Goal: Information Seeking & Learning: Find specific fact

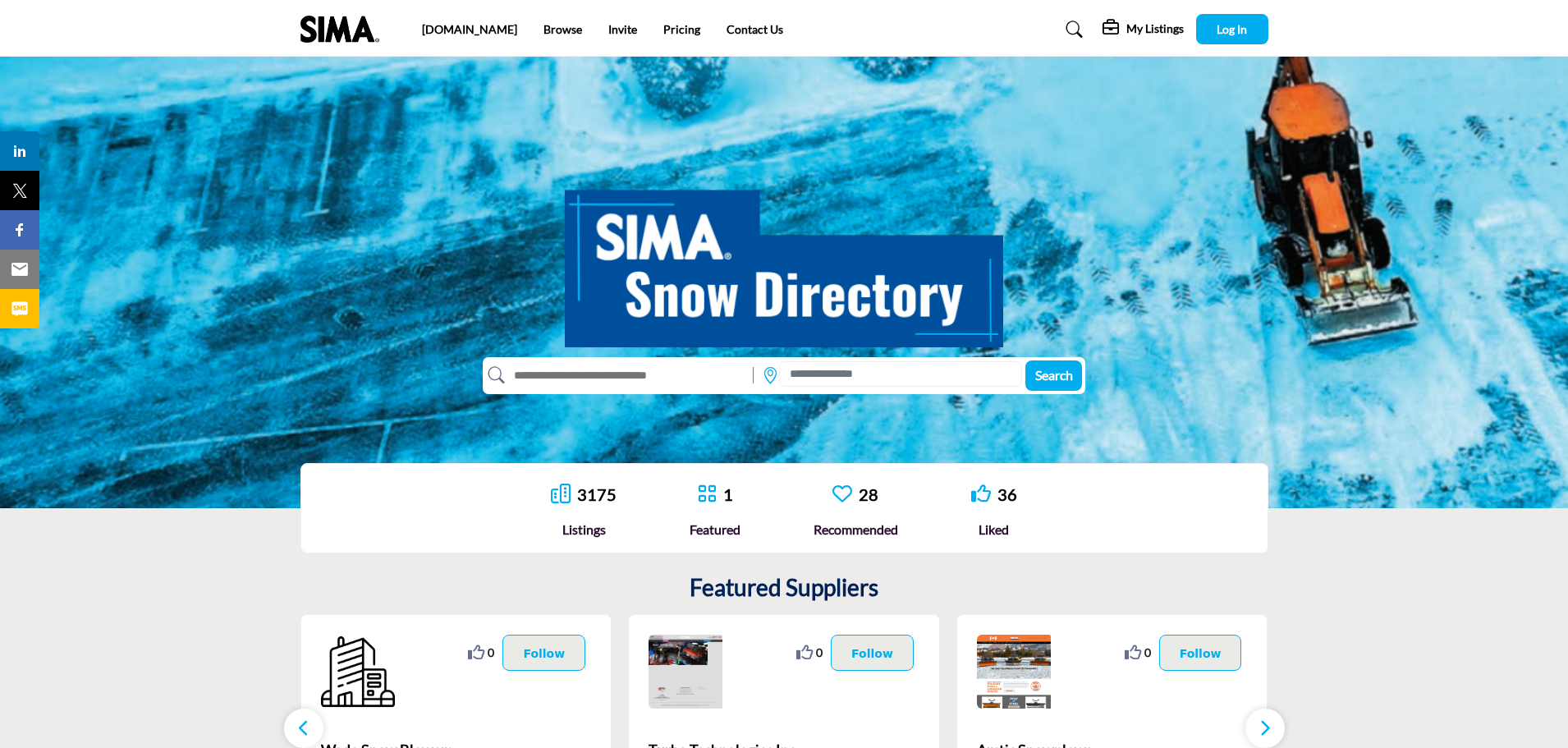
scroll to position [247, 0]
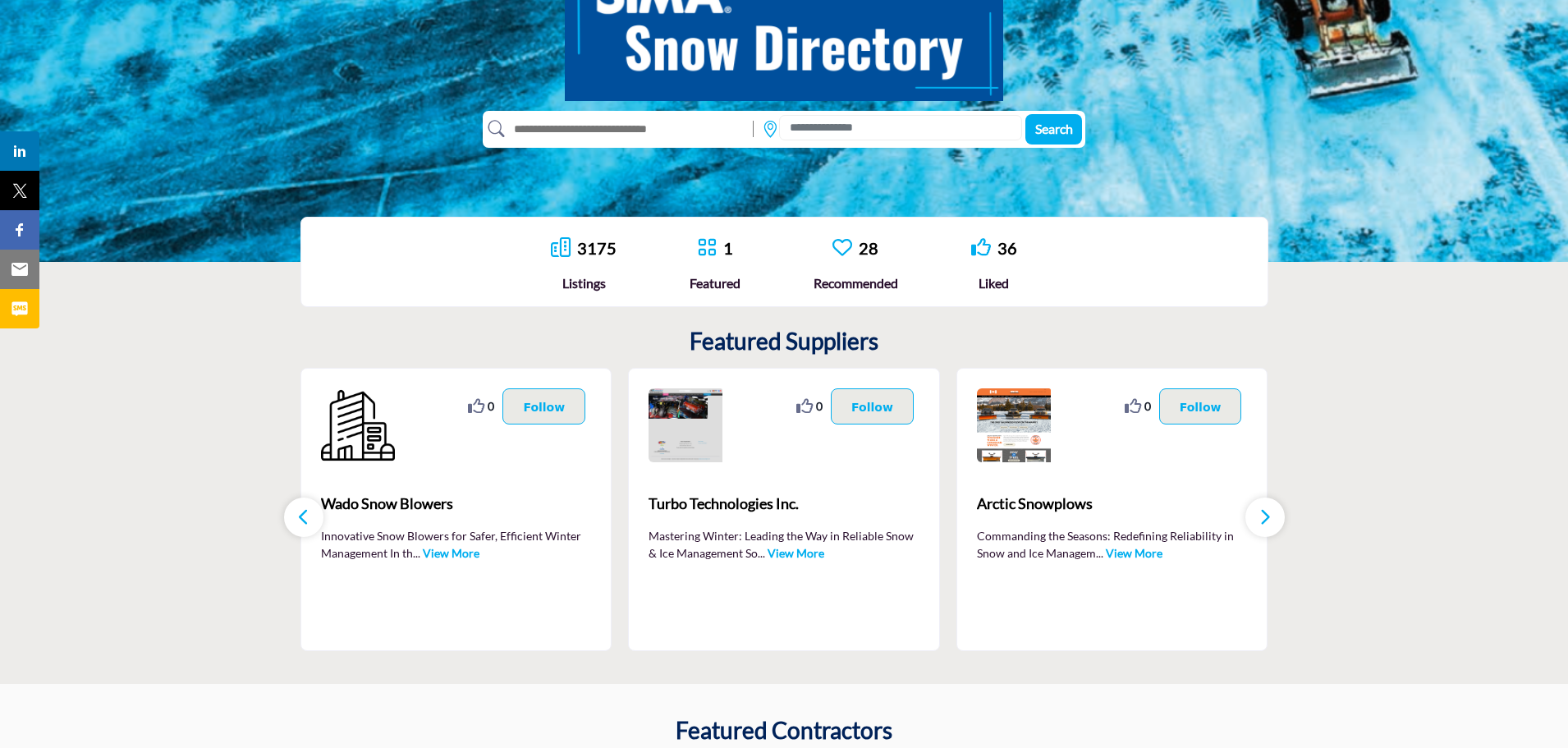
click at [712, 131] on input "text" at bounding box center [626, 128] width 241 height 27
type input "****"
click at [1025, 114] on button "Search" at bounding box center [1053, 129] width 56 height 31
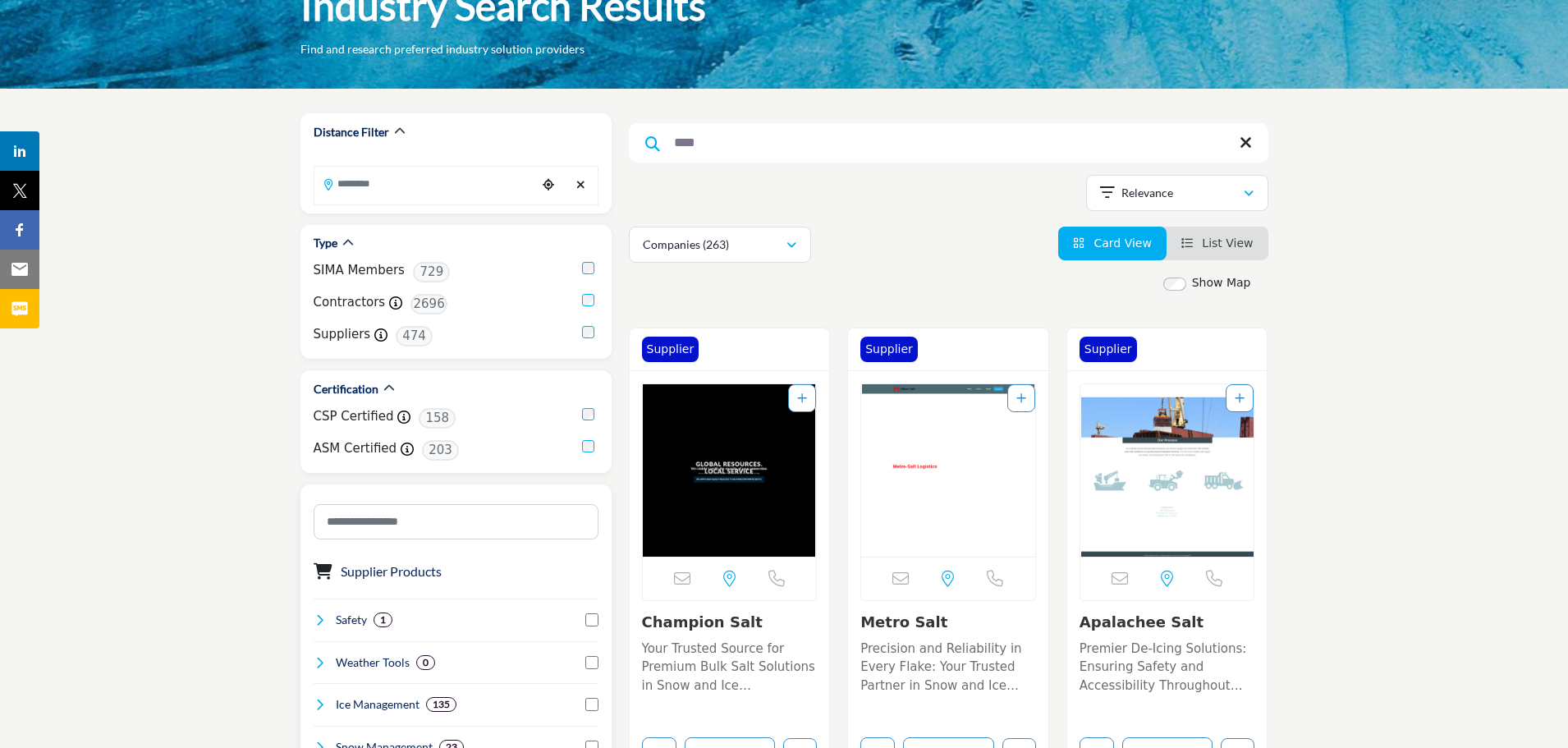
scroll to position [82, 0]
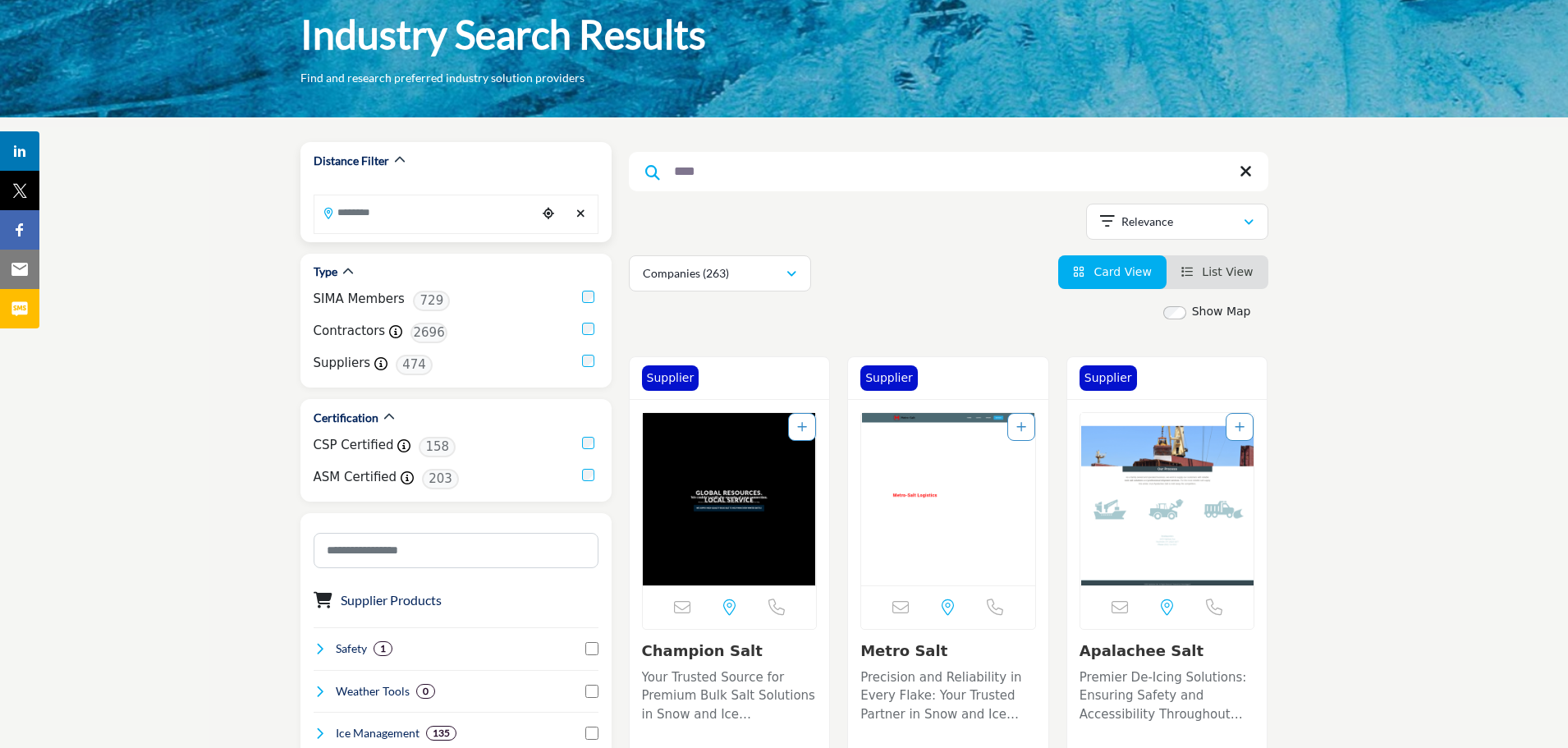
click at [504, 214] on input "Search Location" at bounding box center [425, 212] width 222 height 32
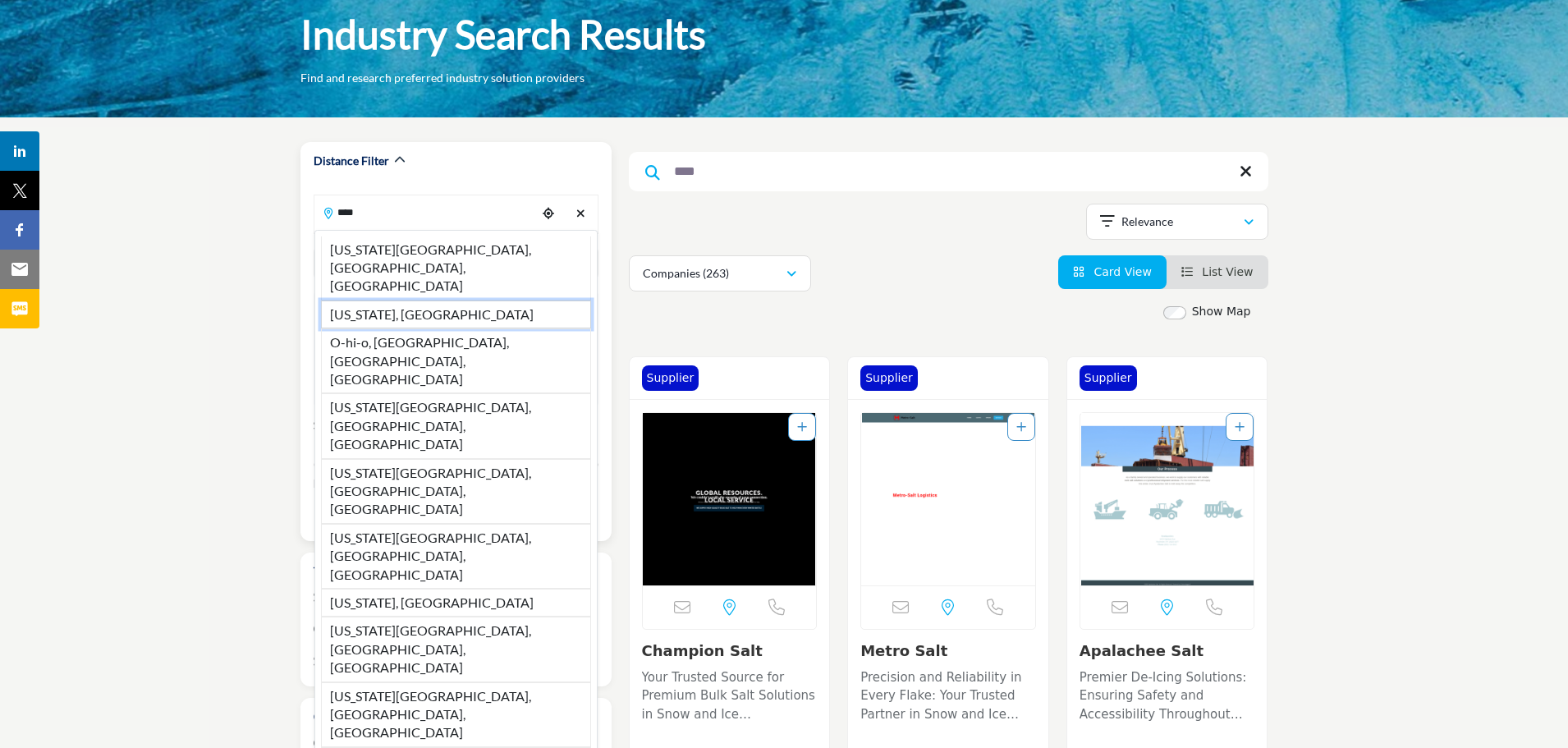
click at [439, 301] on li "Ohio, USA" at bounding box center [456, 315] width 270 height 28
type input "*********"
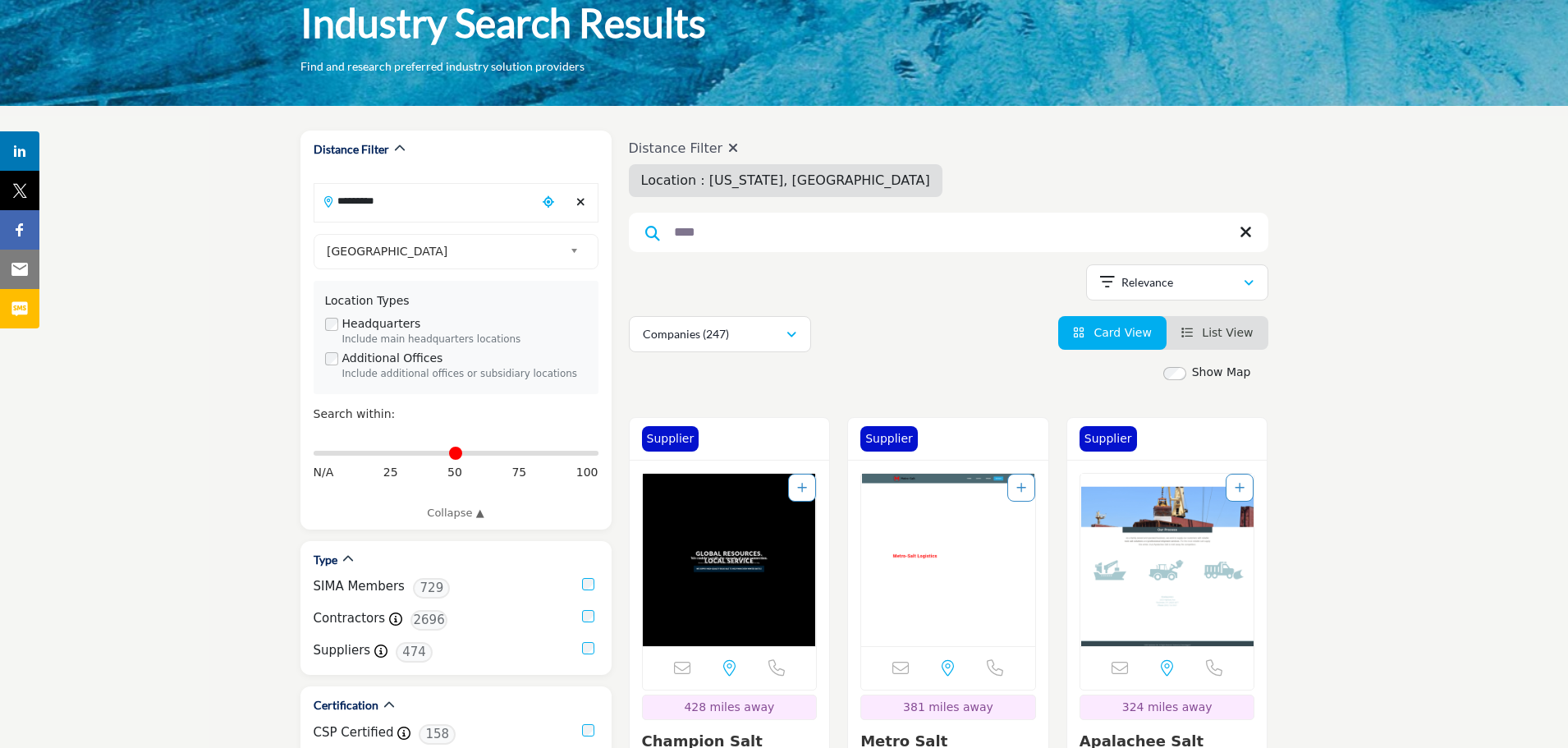
scroll to position [82, 0]
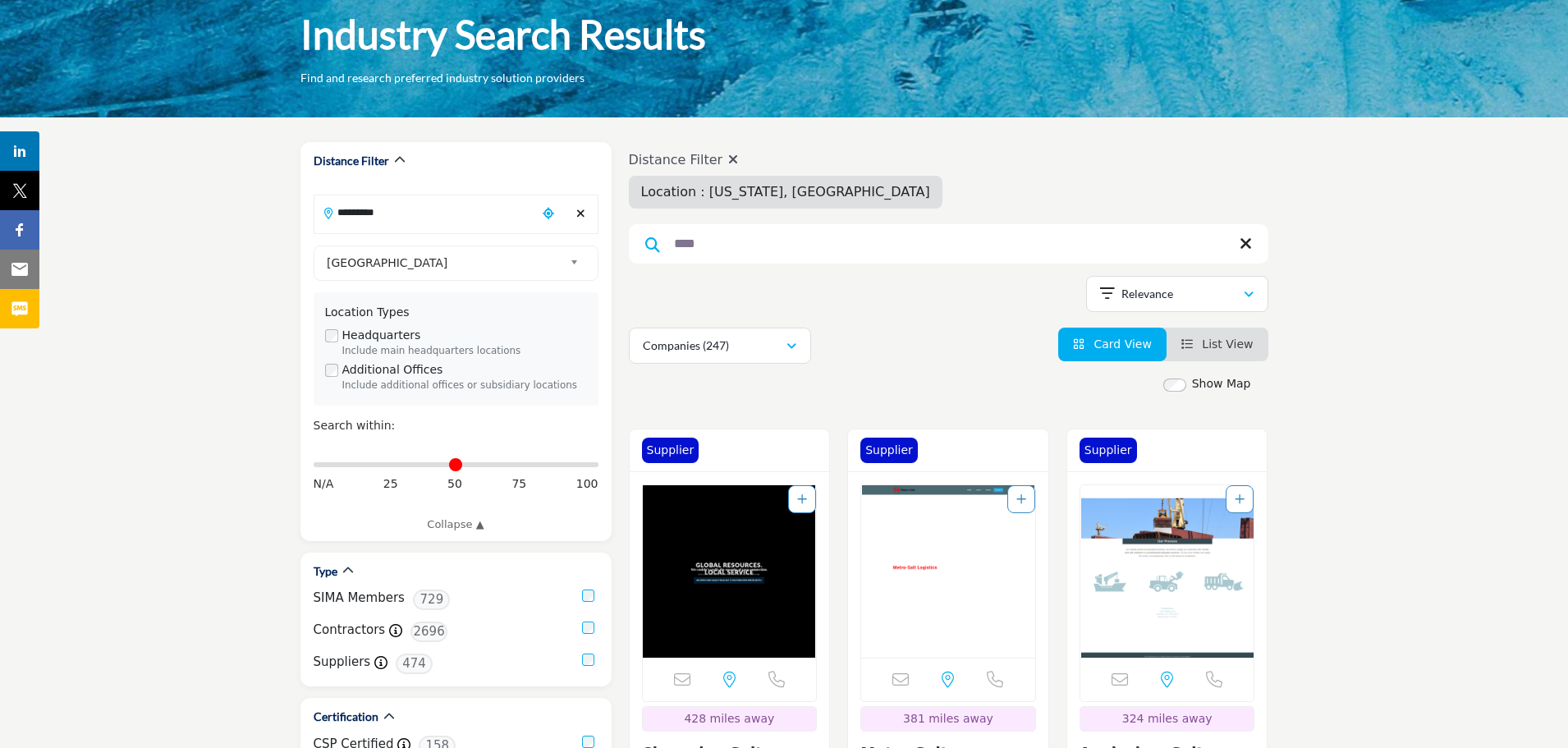
click at [1193, 338] on link "List View" at bounding box center [1217, 343] width 72 height 13
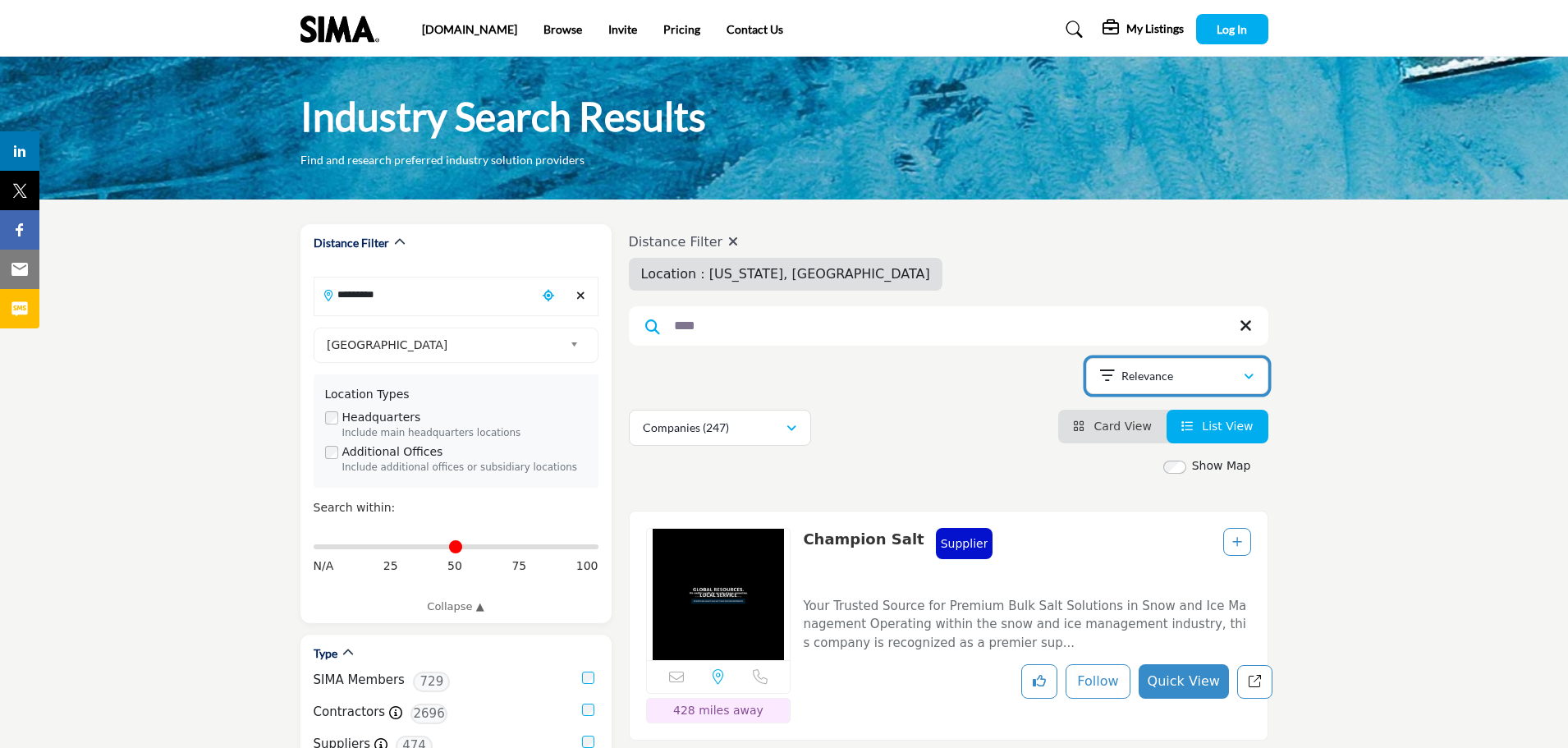
click at [1184, 379] on div "Relevance" at bounding box center [1171, 376] width 143 height 20
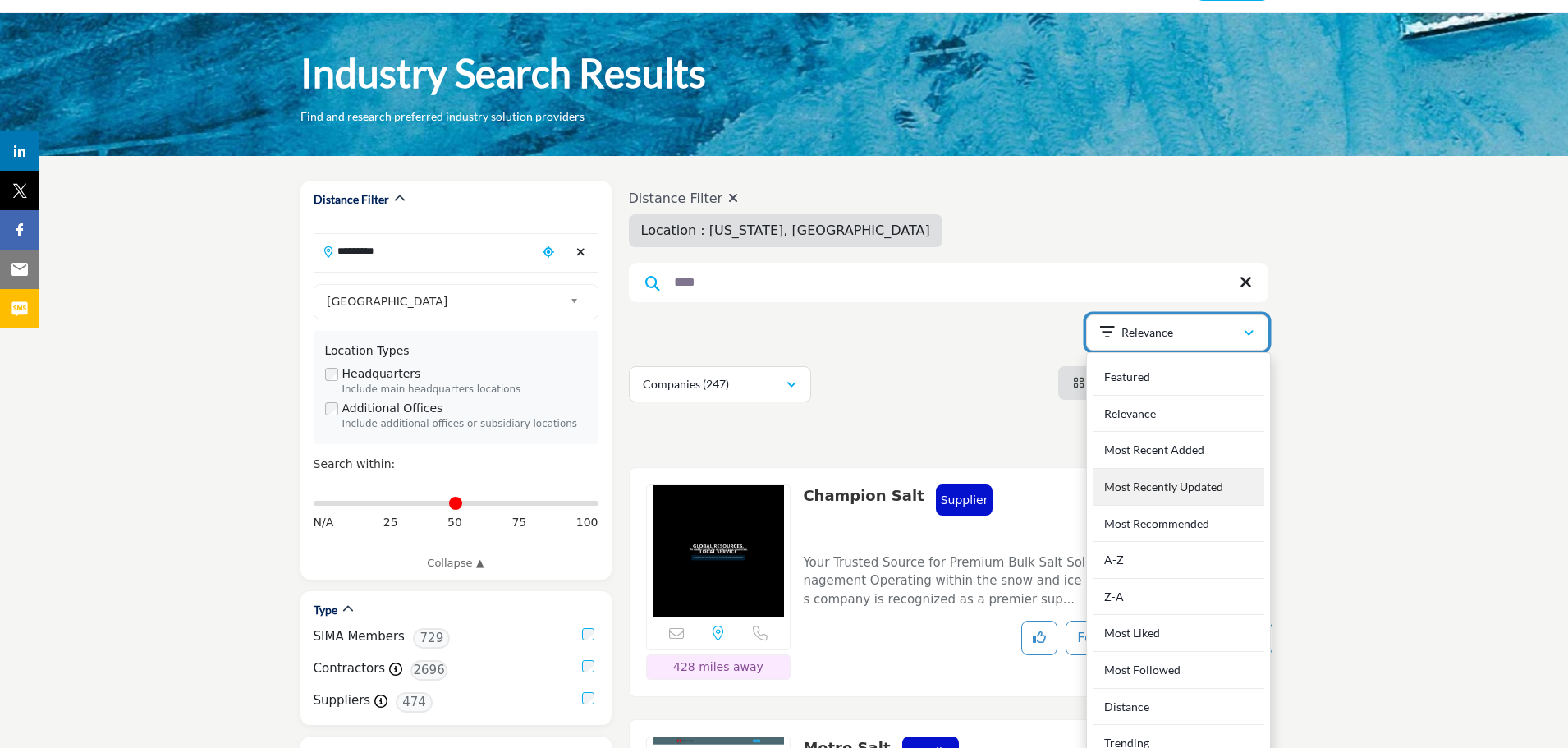
scroll to position [82, 0]
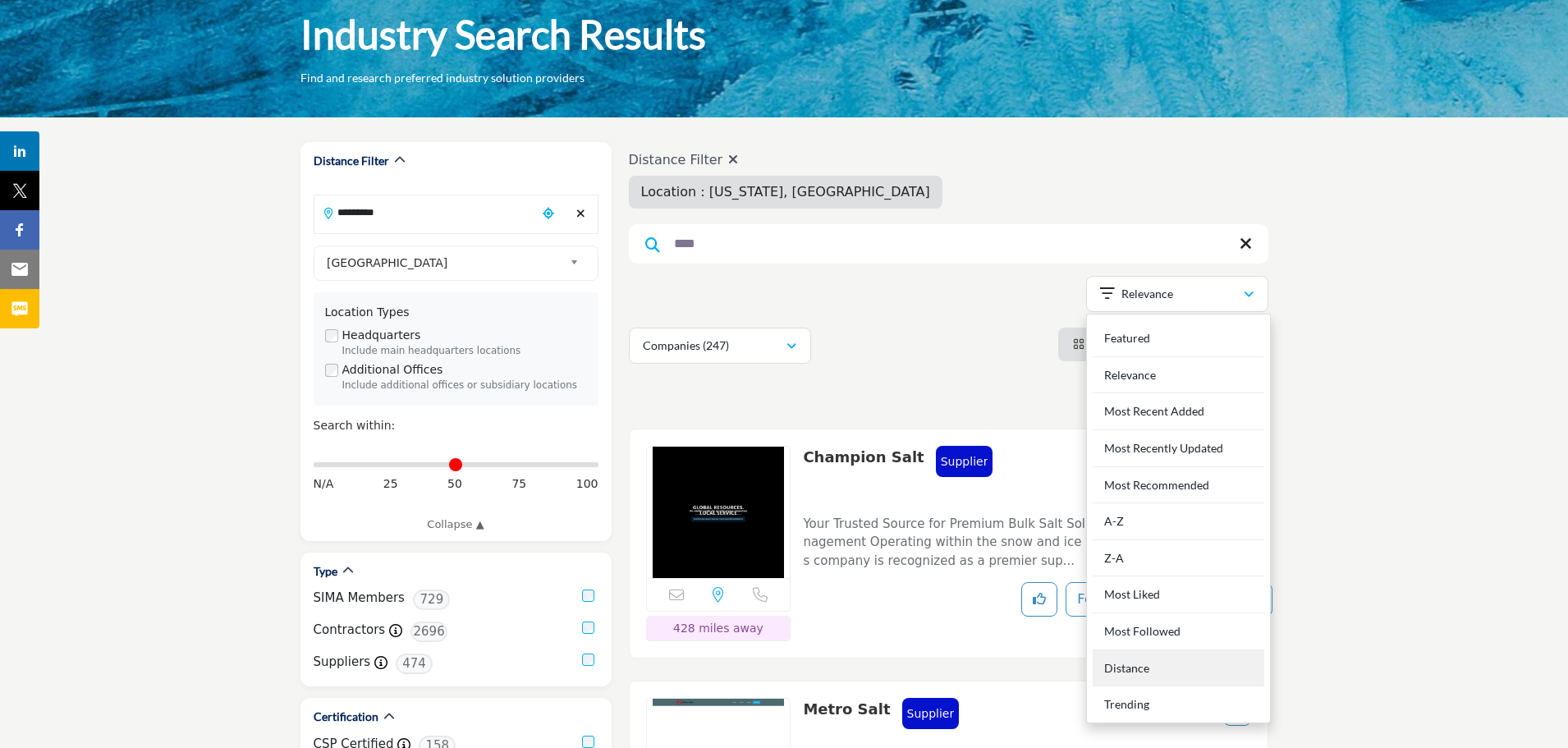
click at [1191, 666] on div "Distance" at bounding box center [1179, 668] width 172 height 37
